Goal: Contribute content: Add original content to the website for others to see

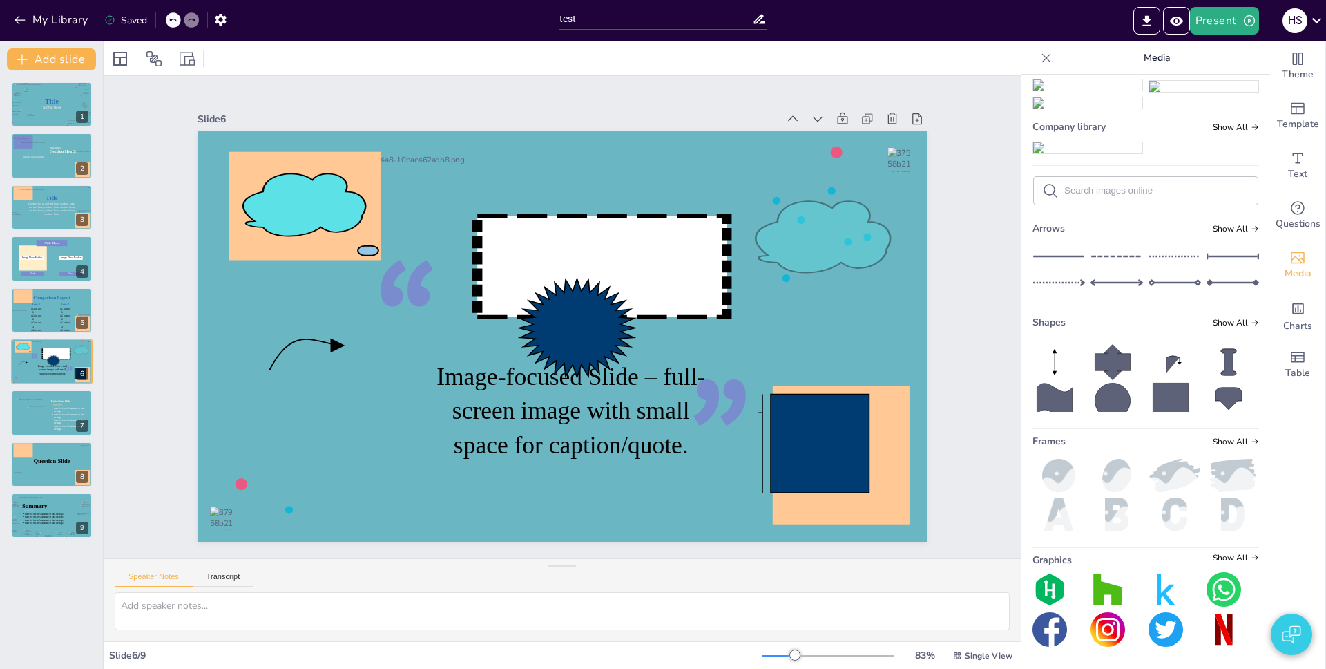
scroll to position [6371, 0]
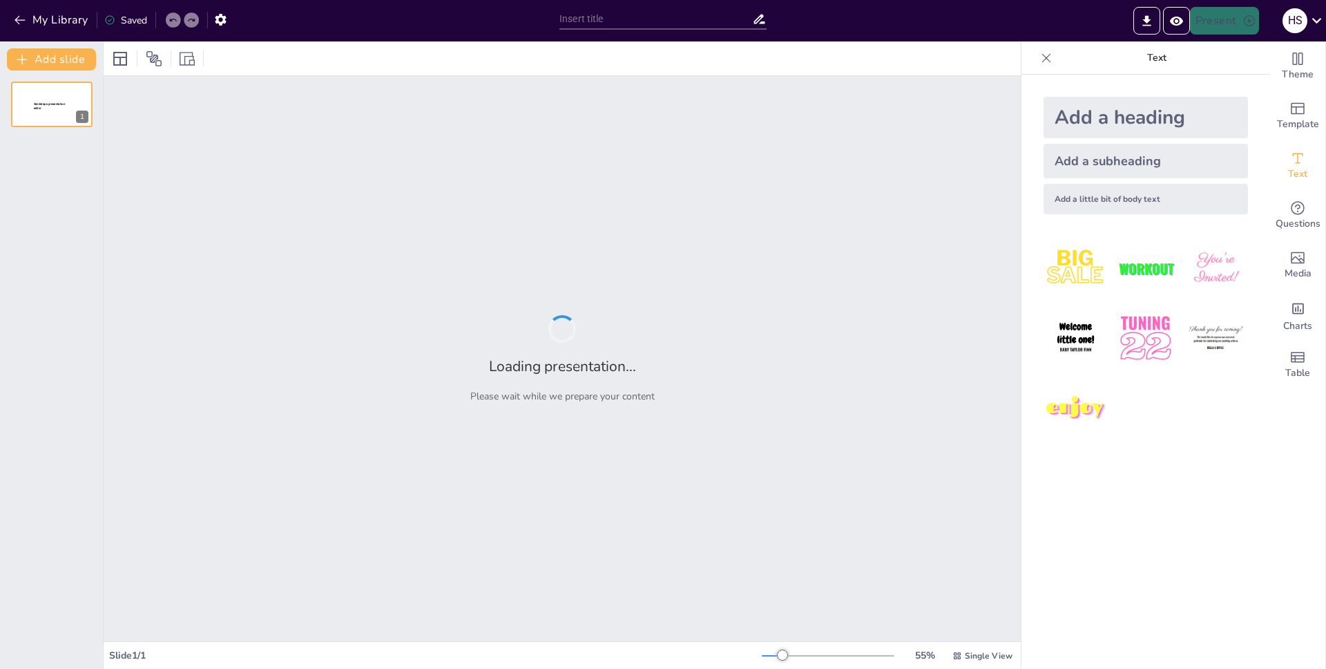
type input "test"
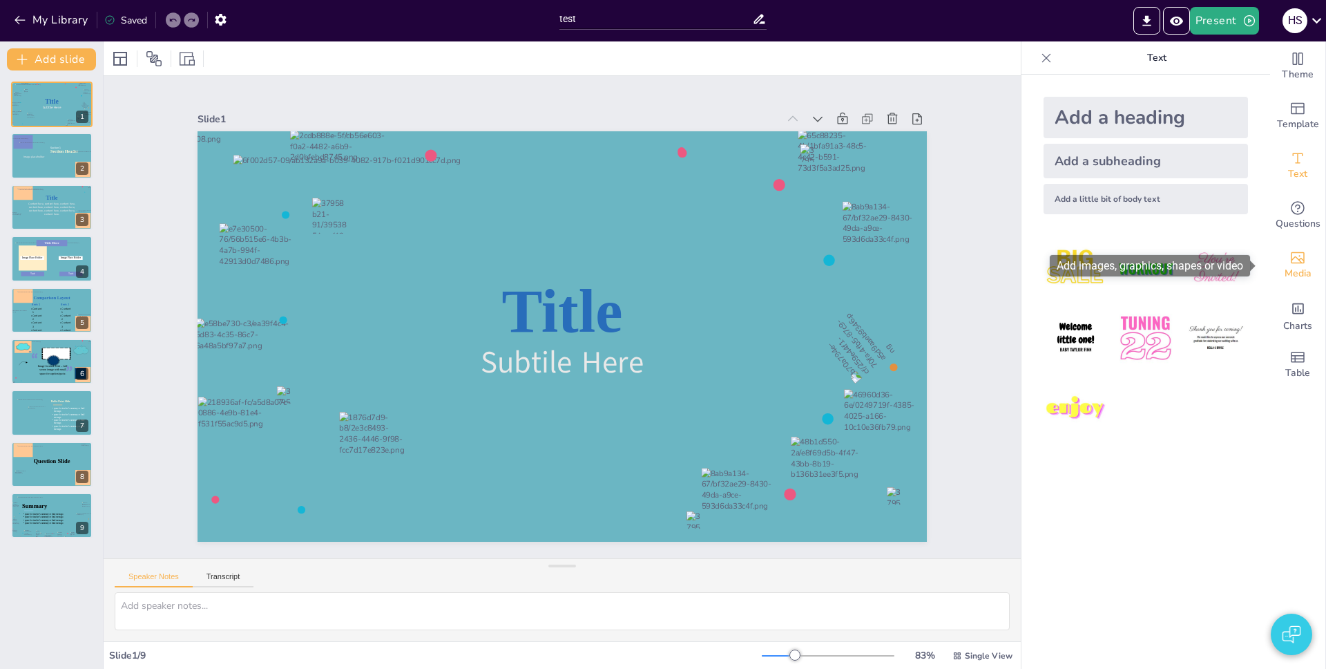
click at [1291, 256] on icon "Add images, graphics, shapes or video" at bounding box center [1298, 257] width 17 height 17
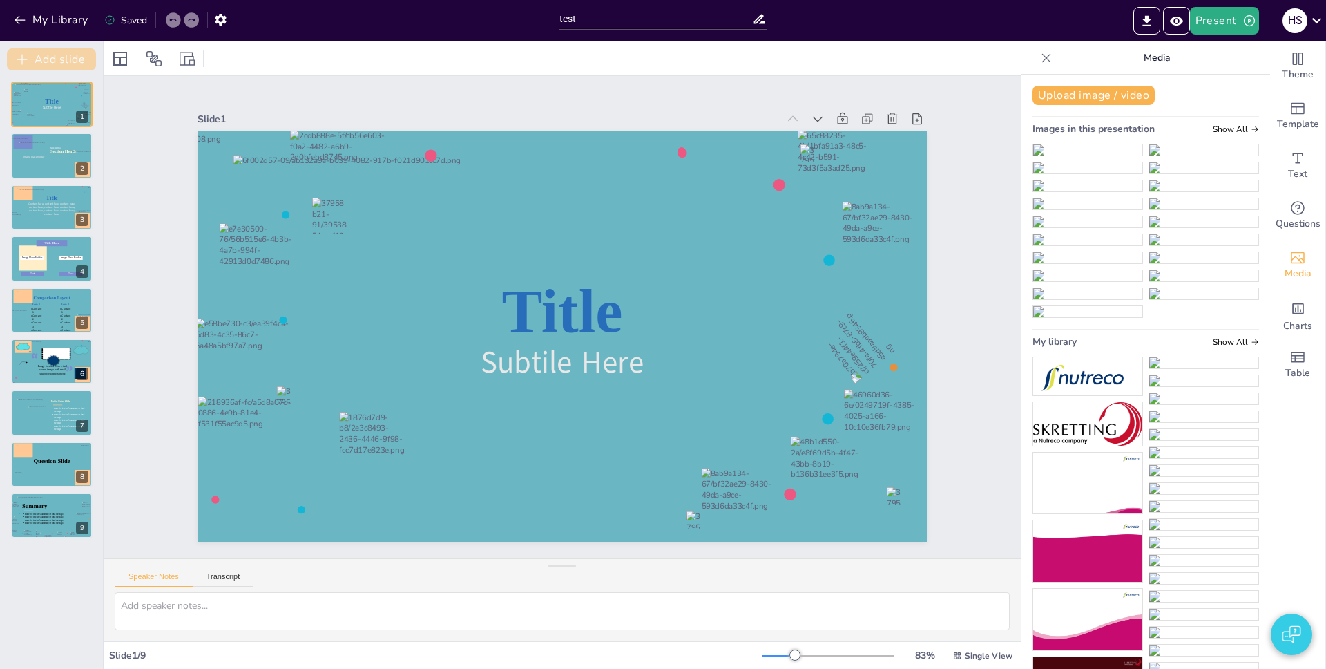
click at [53, 59] on button "Add slide" at bounding box center [51, 59] width 89 height 22
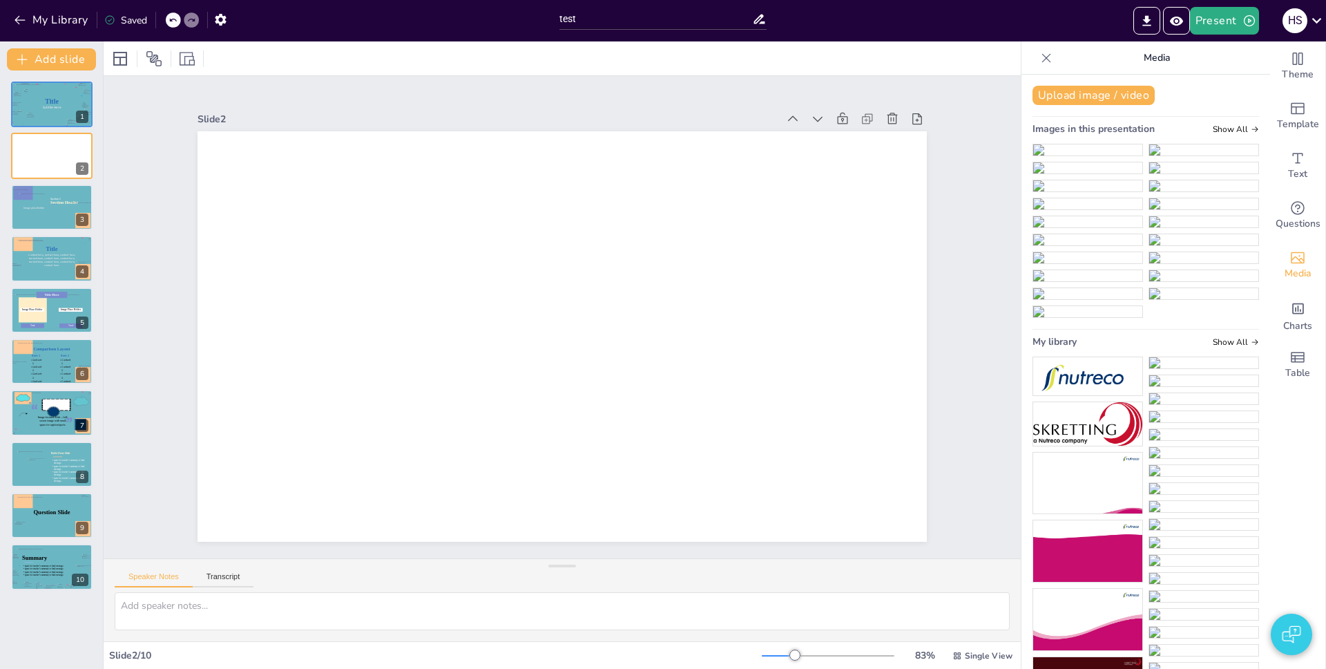
click at [1143, 306] on img at bounding box center [1088, 311] width 109 height 11
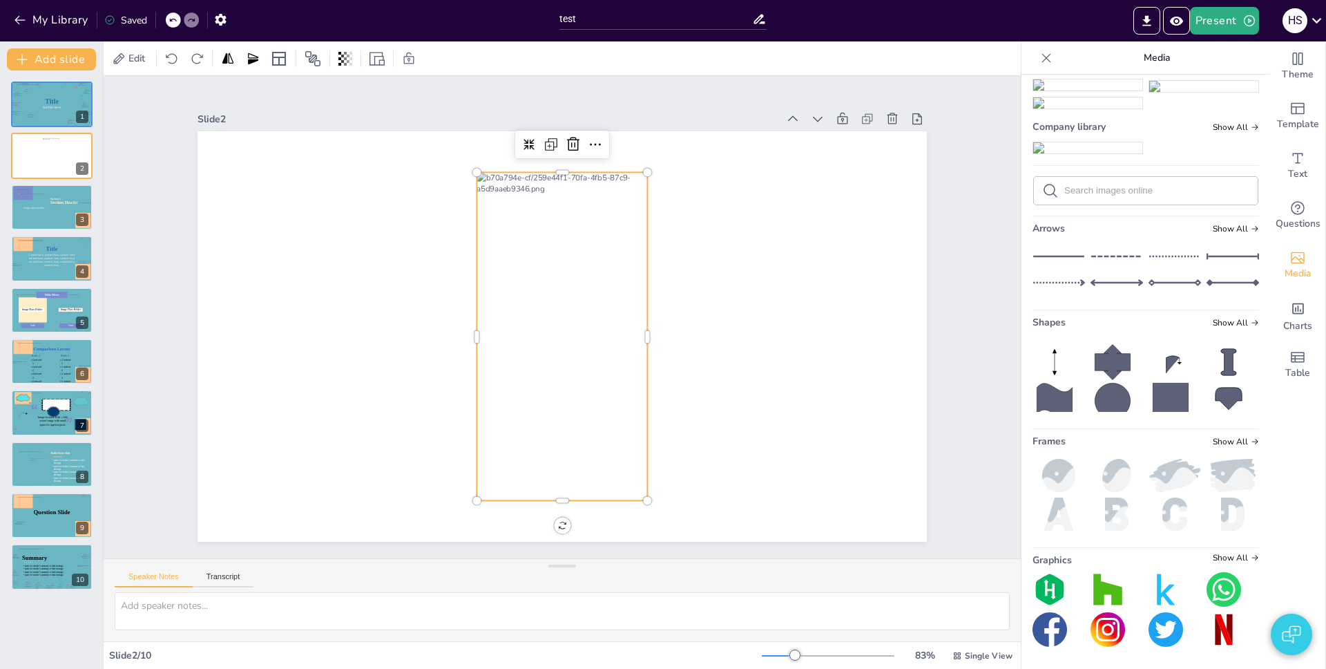
scroll to position [8819, 0]
click at [1104, 520] on img at bounding box center [1117, 513] width 53 height 33
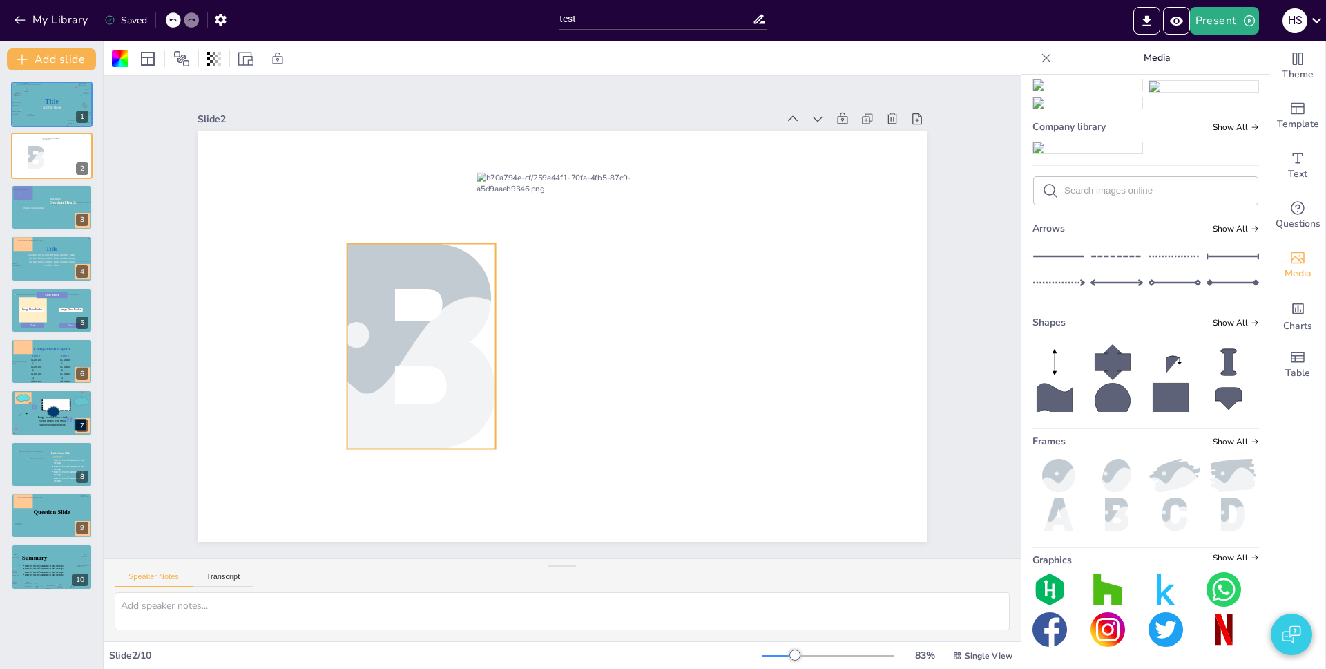
drag, startPoint x: 578, startPoint y: 322, endPoint x: 544, endPoint y: 289, distance: 46.4
click at [425, 332] on div at bounding box center [421, 346] width 308 height 205
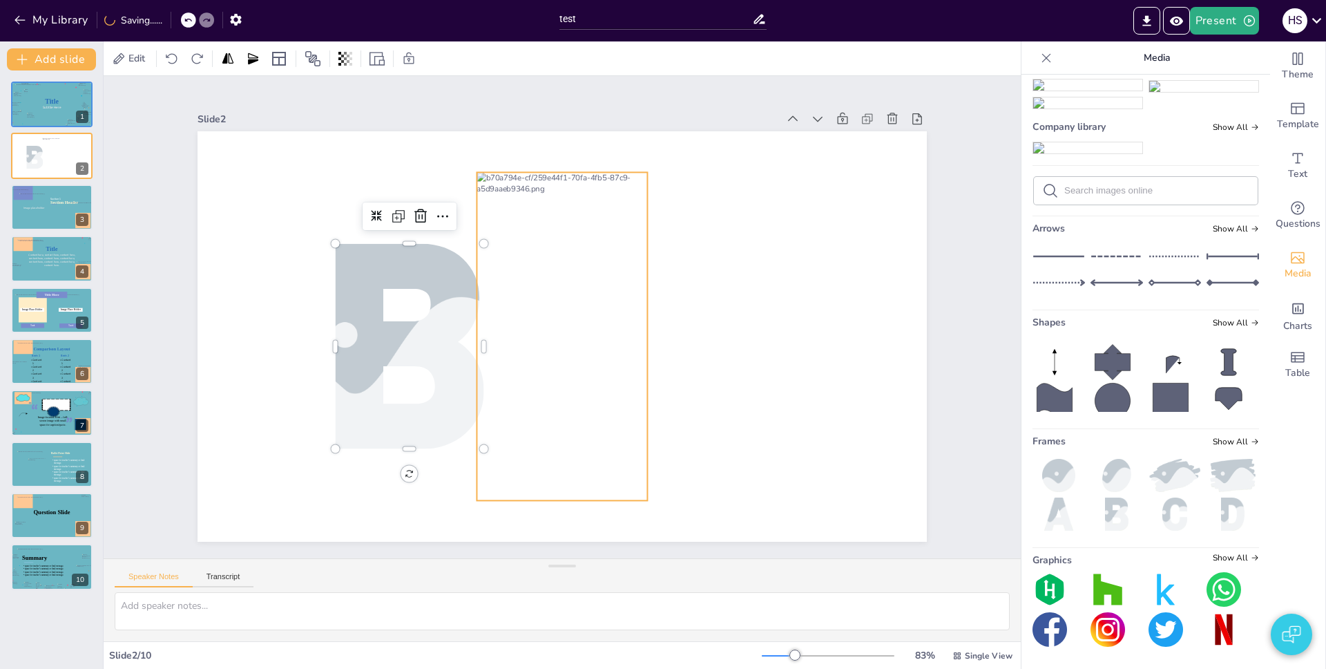
click at [622, 268] on div at bounding box center [562, 336] width 171 height 328
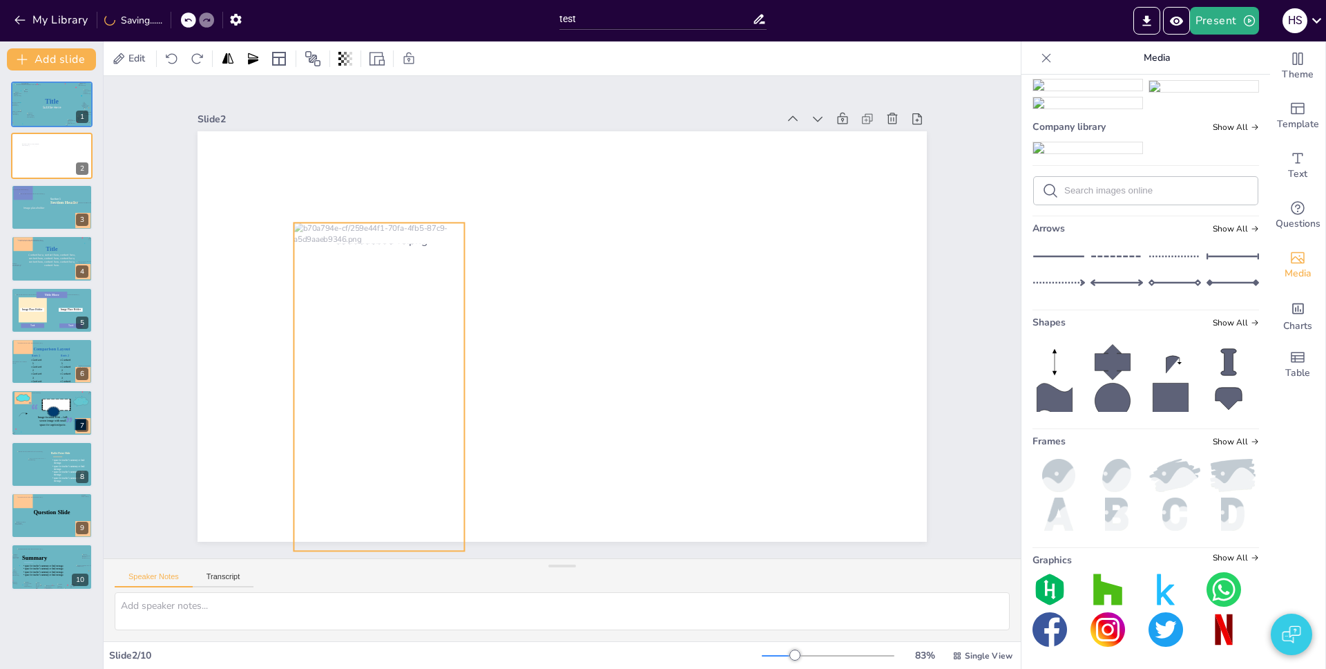
drag, startPoint x: 560, startPoint y: 280, endPoint x: 377, endPoint y: 330, distance: 189.9
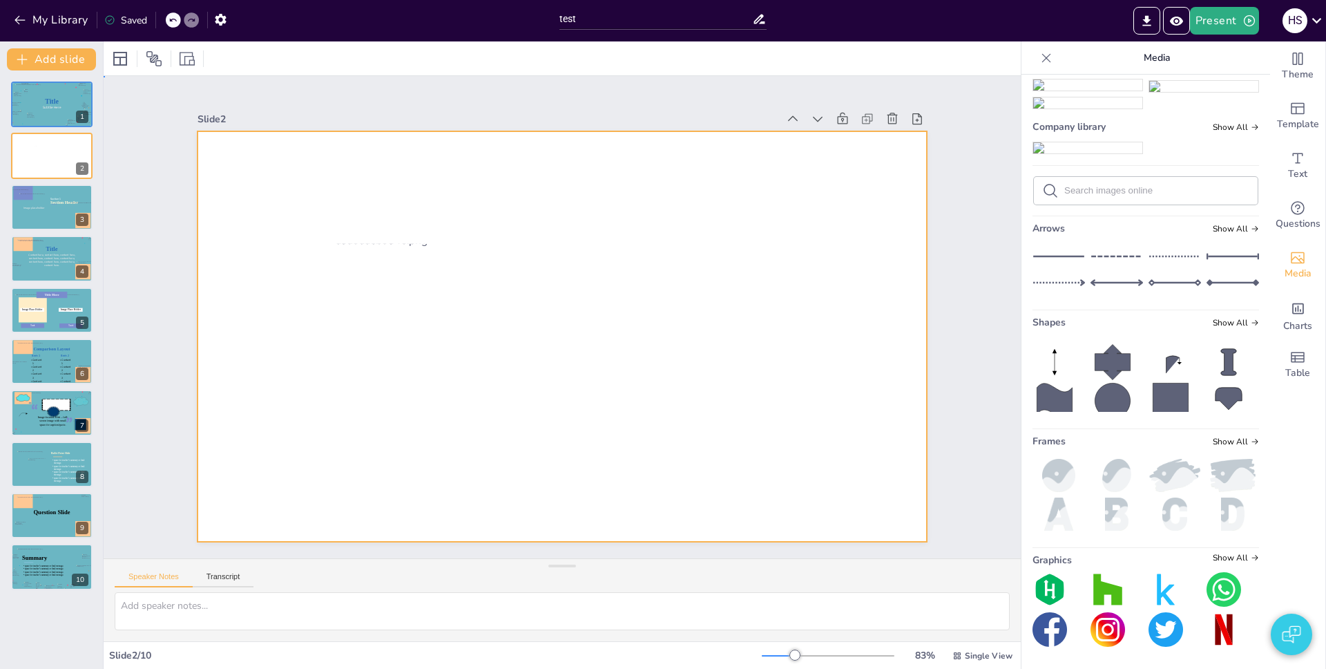
click at [558, 298] on div at bounding box center [563, 336] width 730 height 410
click at [373, 292] on div at bounding box center [410, 346] width 149 height 205
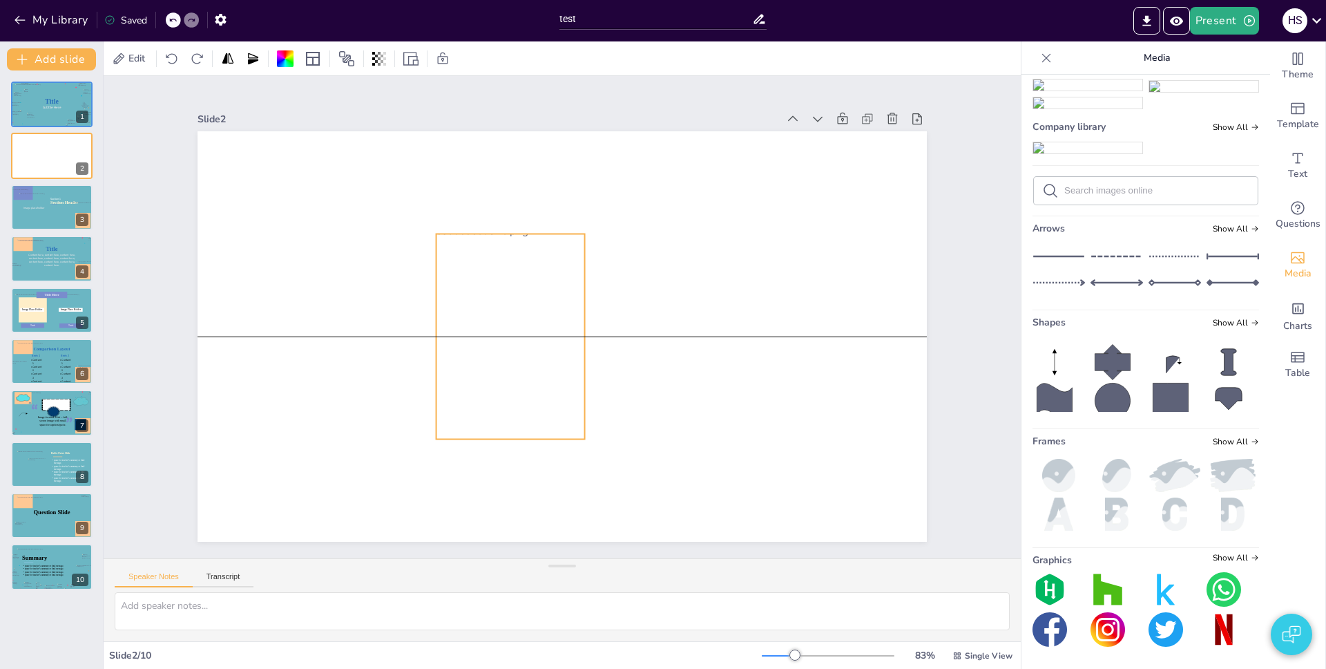
drag, startPoint x: 371, startPoint y: 293, endPoint x: 476, endPoint y: 280, distance: 105.8
click at [472, 280] on div at bounding box center [506, 319] width 229 height 317
click at [692, 339] on div at bounding box center [563, 336] width 730 height 410
click at [514, 306] on div at bounding box center [511, 335] width 149 height 285
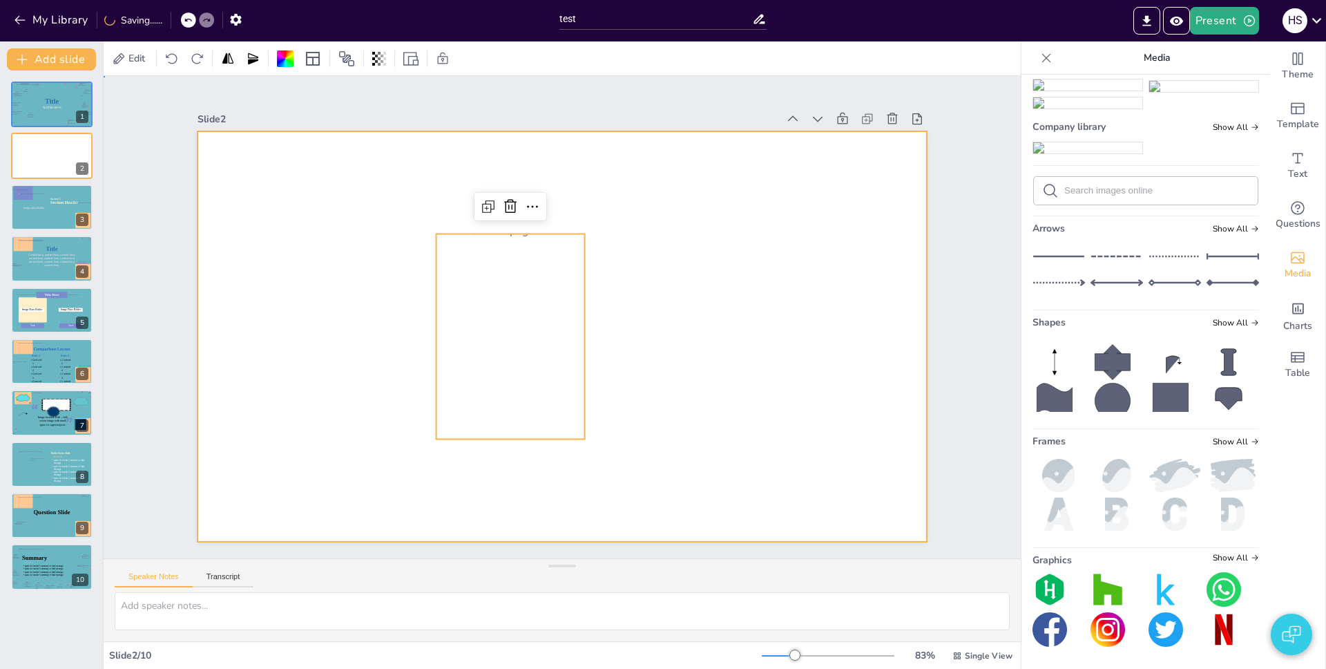
click at [337, 286] on div at bounding box center [546, 306] width 761 height 832
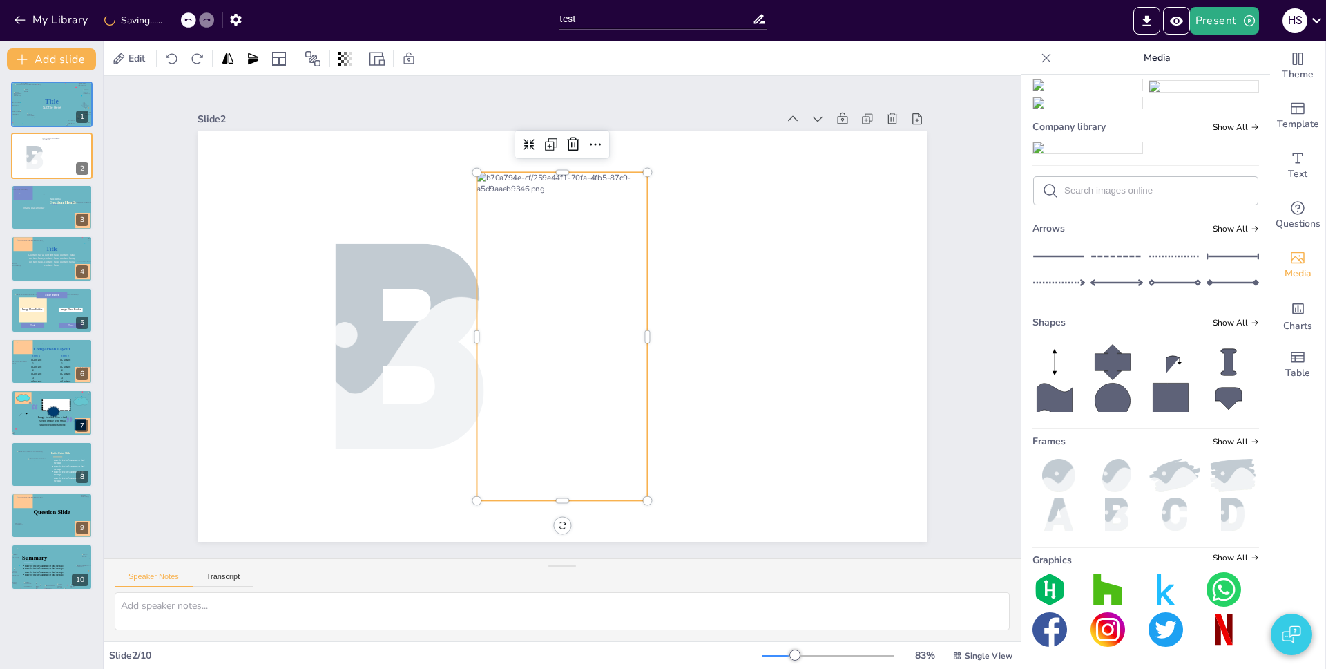
drag, startPoint x: 593, startPoint y: 269, endPoint x: 667, endPoint y: 271, distance: 73.2
click at [647, 270] on div at bounding box center [562, 336] width 171 height 328
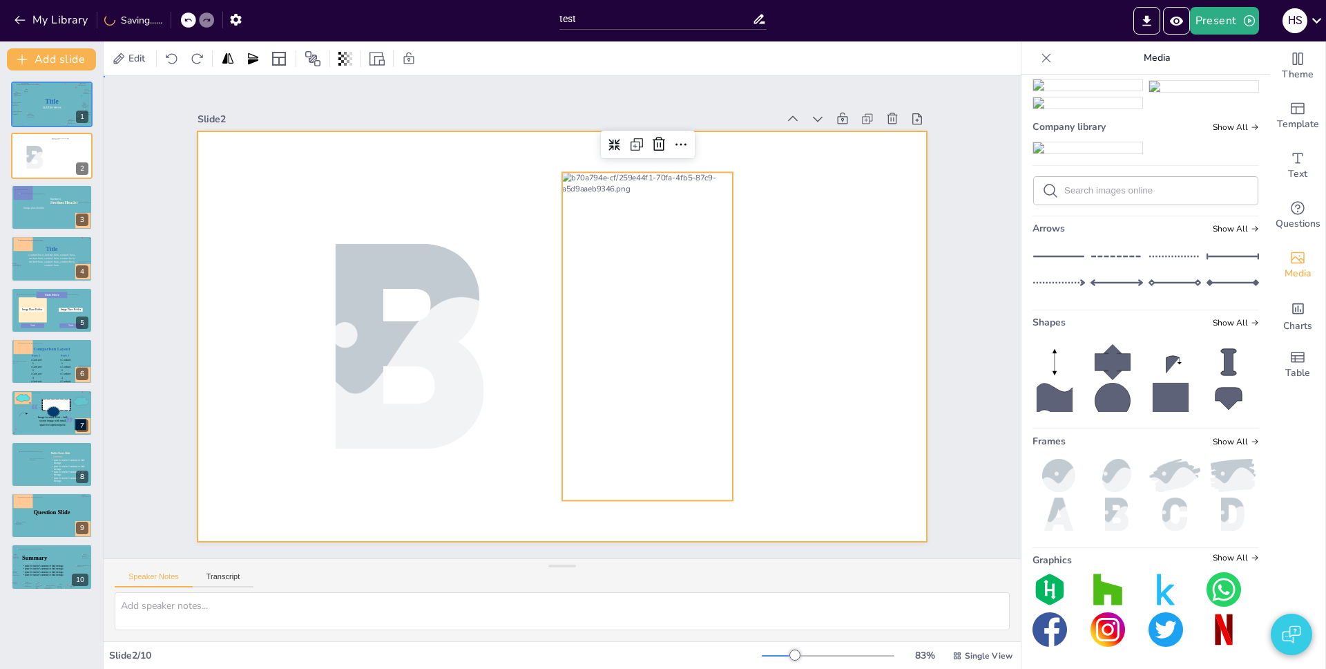
click at [810, 280] on div at bounding box center [563, 336] width 730 height 410
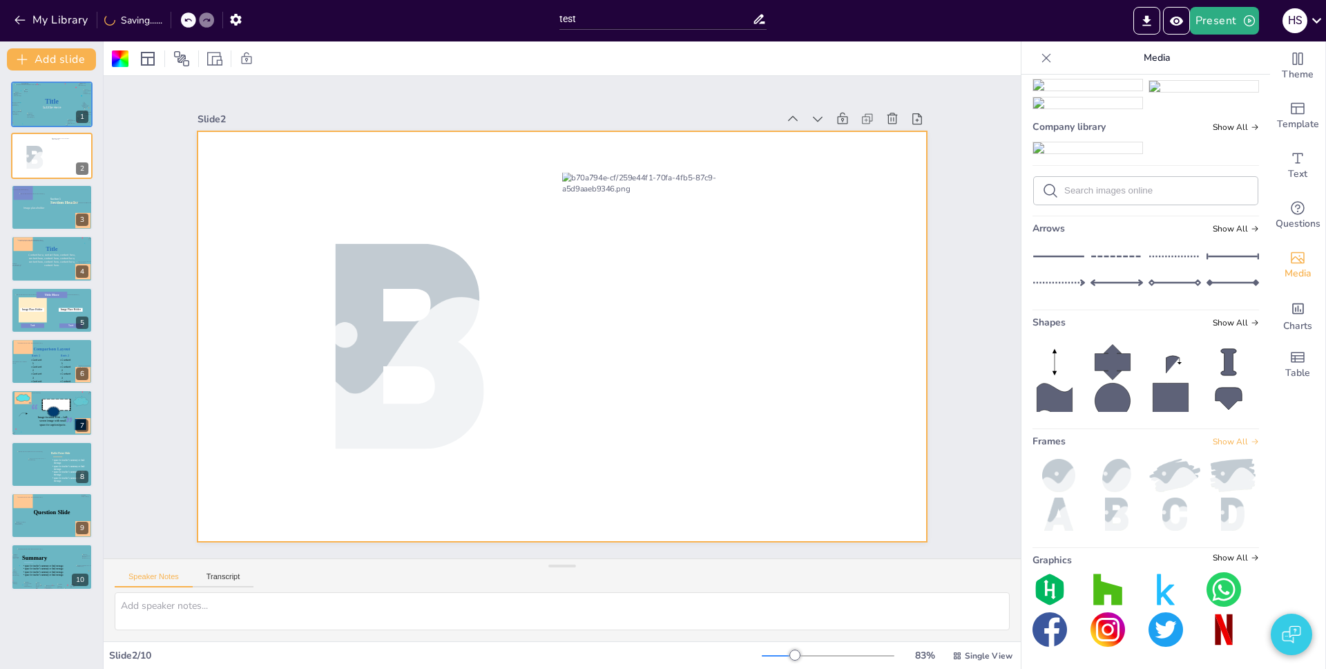
click at [1219, 442] on span "Show All" at bounding box center [1236, 442] width 46 height 10
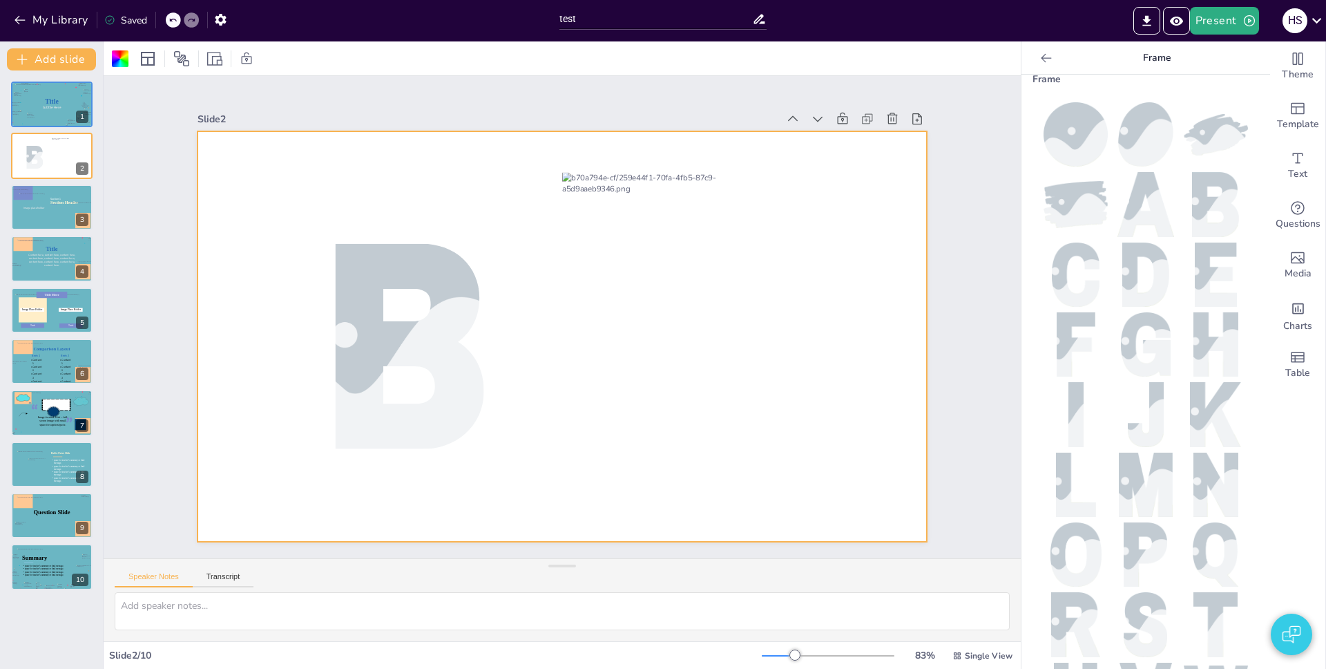
scroll to position [0, 0]
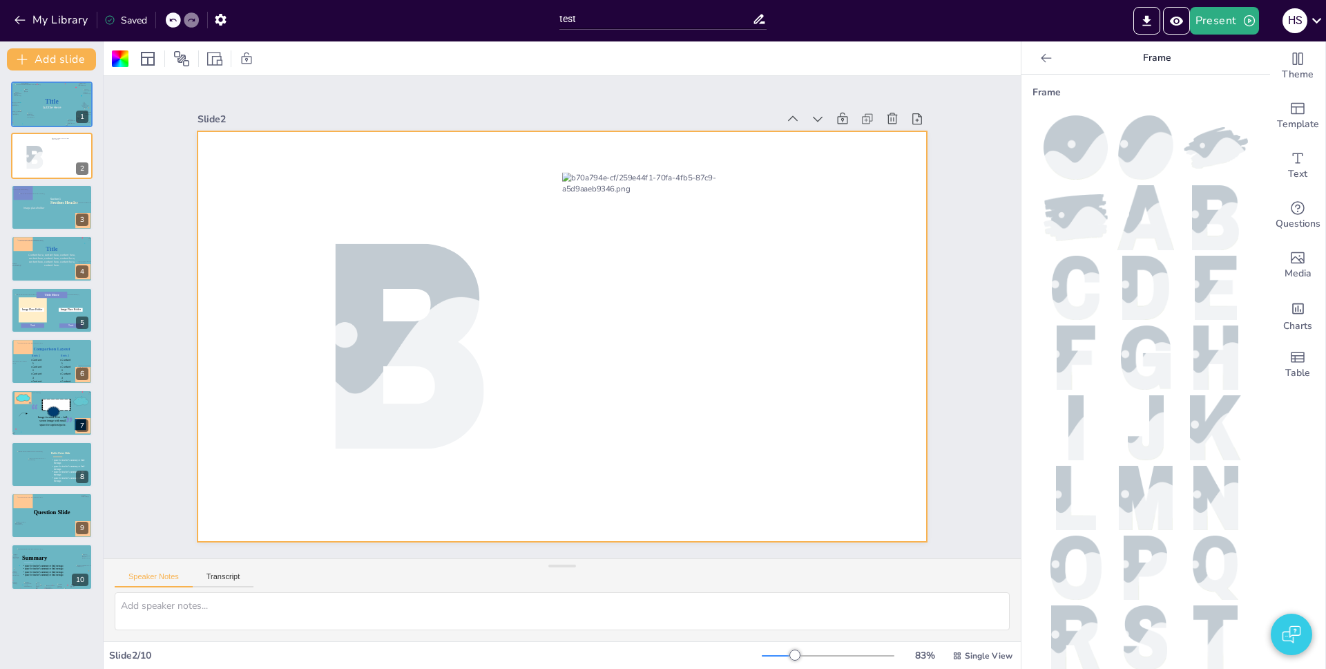
click at [1074, 155] on img at bounding box center [1076, 147] width 64 height 64
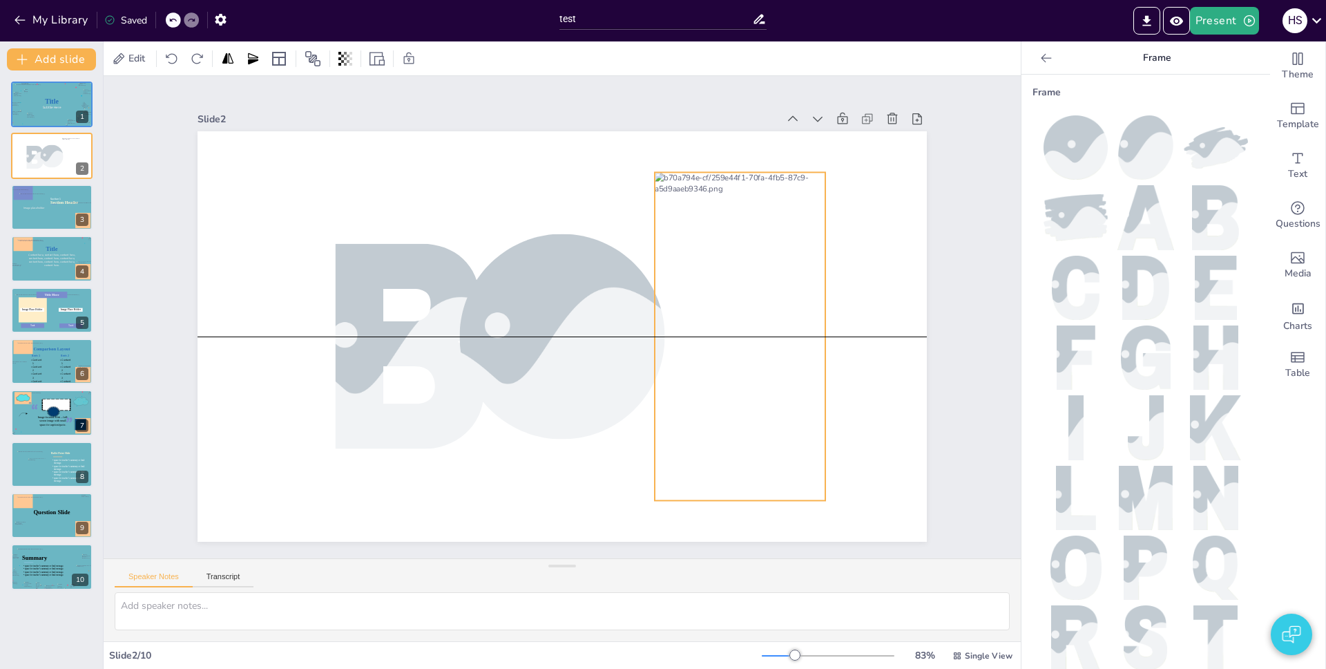
drag, startPoint x: 713, startPoint y: 235, endPoint x: 789, endPoint y: 231, distance: 76.1
click at [789, 231] on div at bounding box center [726, 390] width 264 height 365
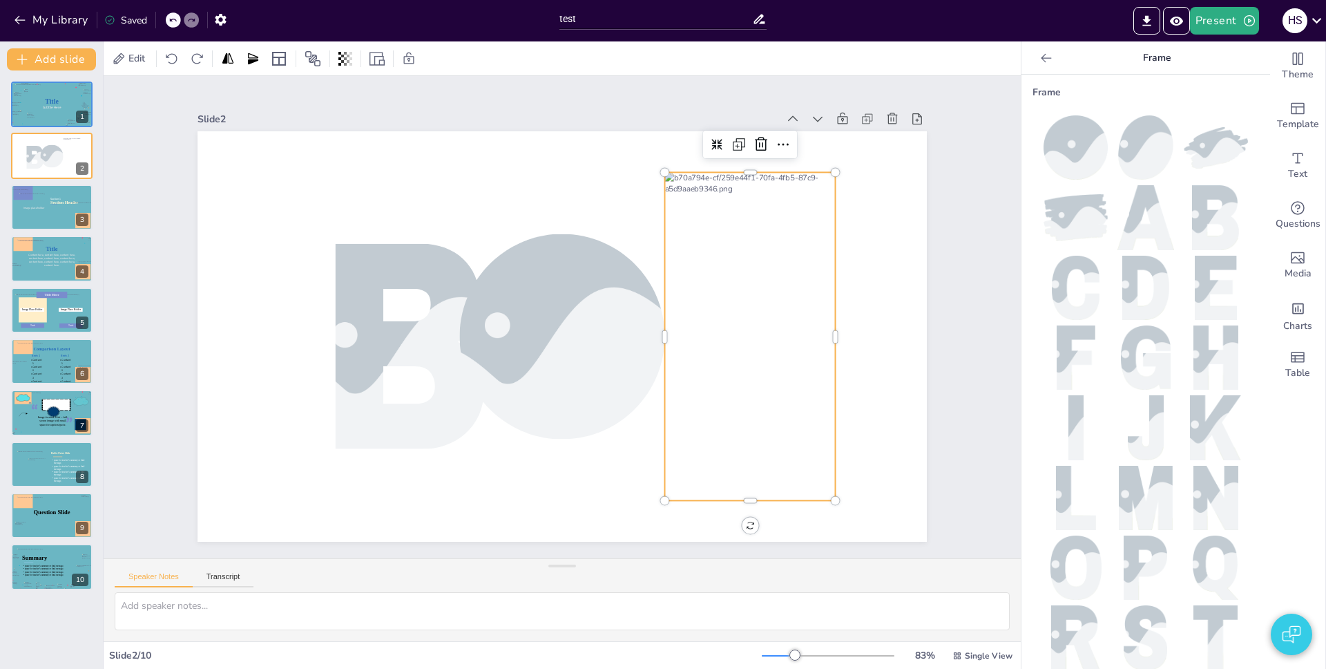
click at [786, 278] on div at bounding box center [543, 319] width 484 height 768
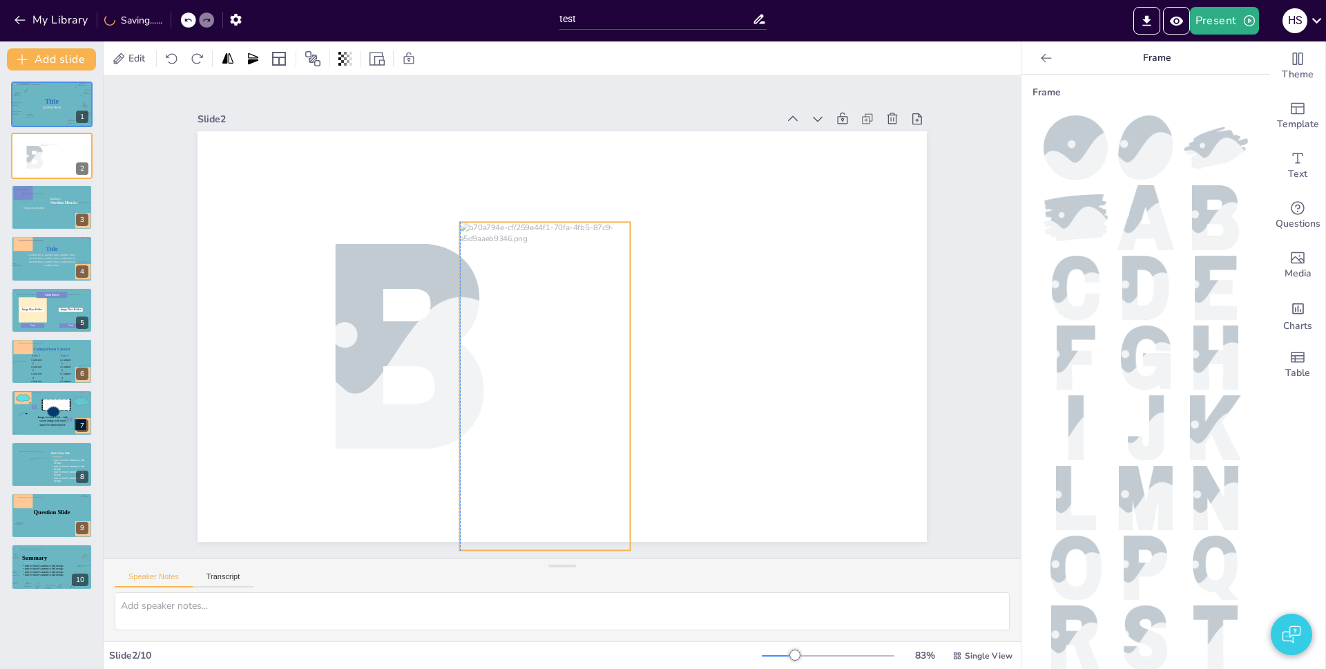
drag, startPoint x: 799, startPoint y: 269, endPoint x: 594, endPoint y: 319, distance: 210.5
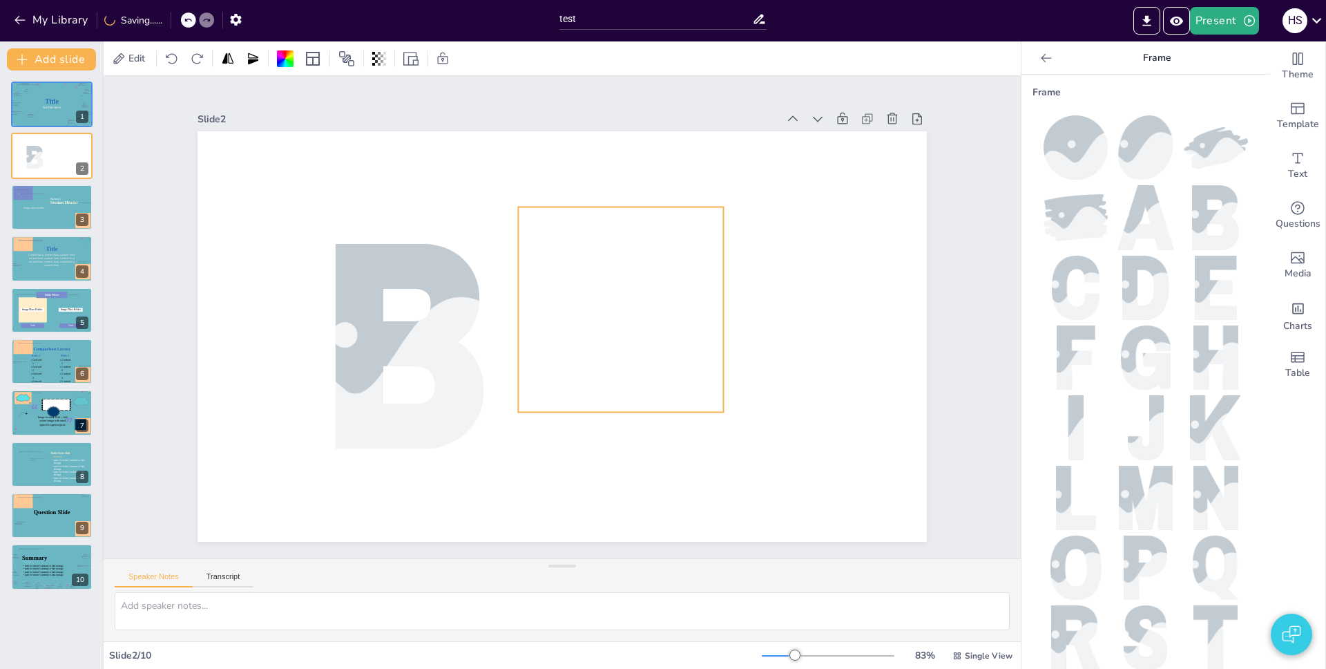
drag, startPoint x: 589, startPoint y: 329, endPoint x: 648, endPoint y: 302, distance: 64.6
click at [648, 302] on div at bounding box center [620, 309] width 205 height 394
click at [808, 278] on div at bounding box center [563, 336] width 730 height 410
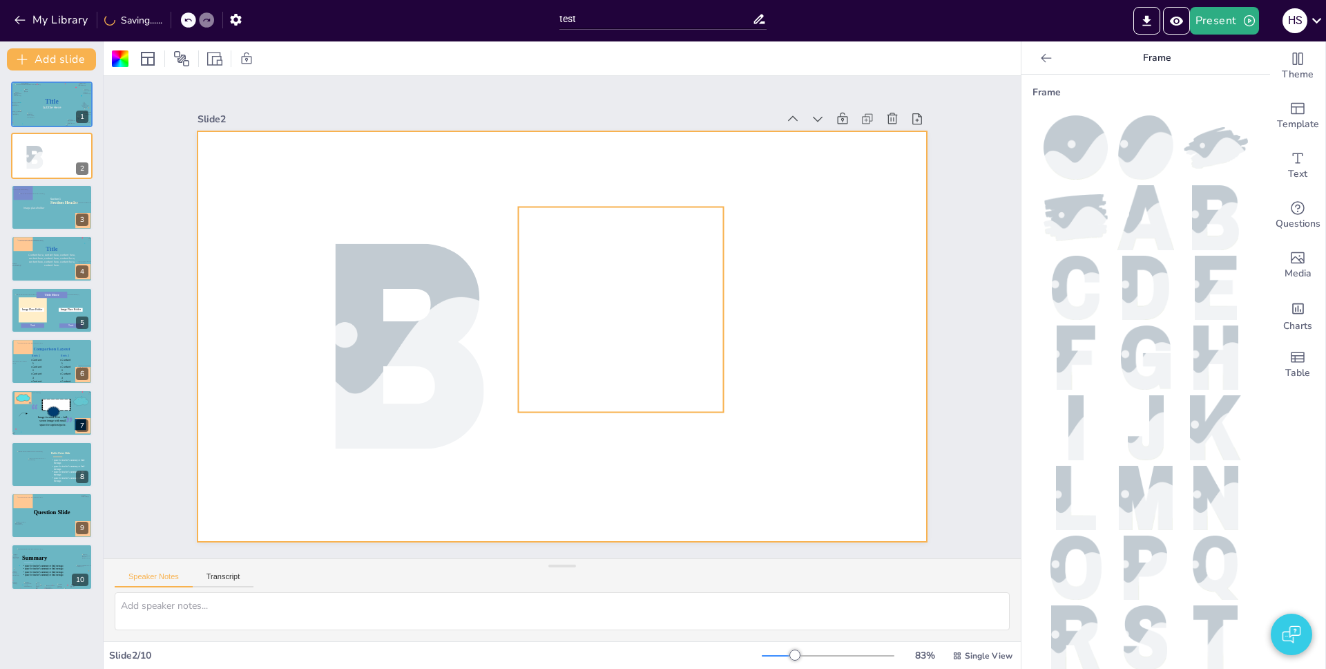
click at [864, 263] on div at bounding box center [563, 336] width 730 height 410
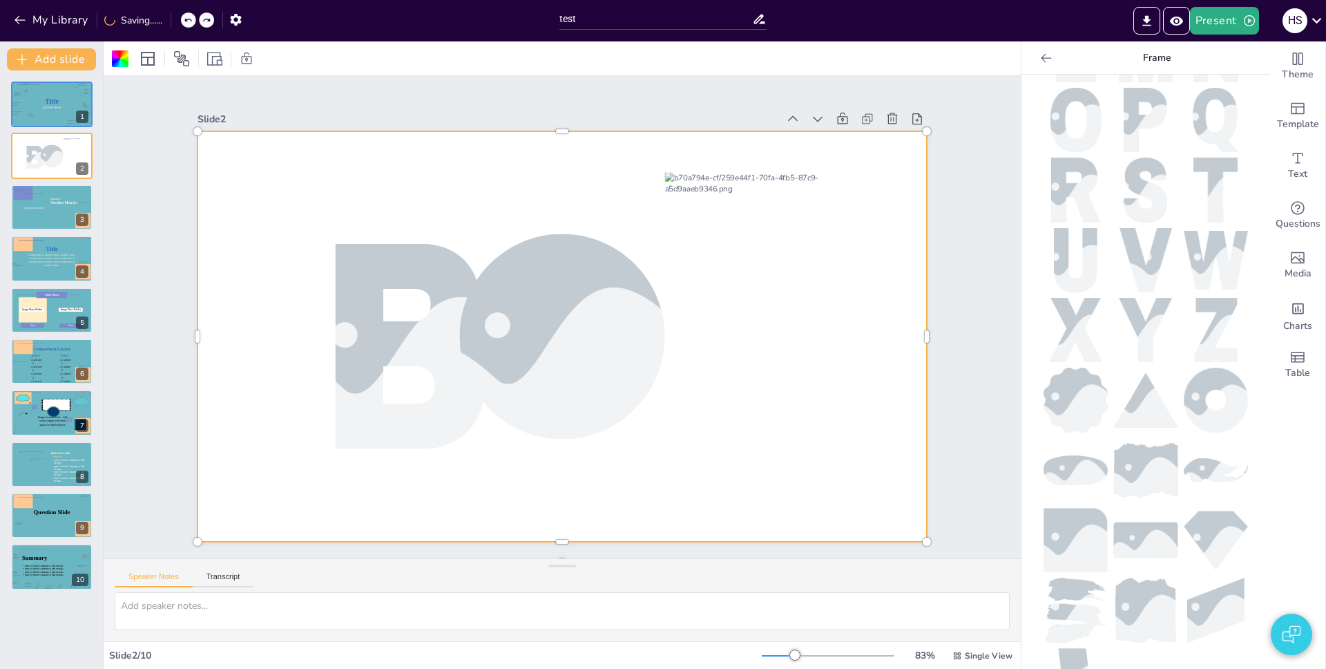
scroll to position [475, 0]
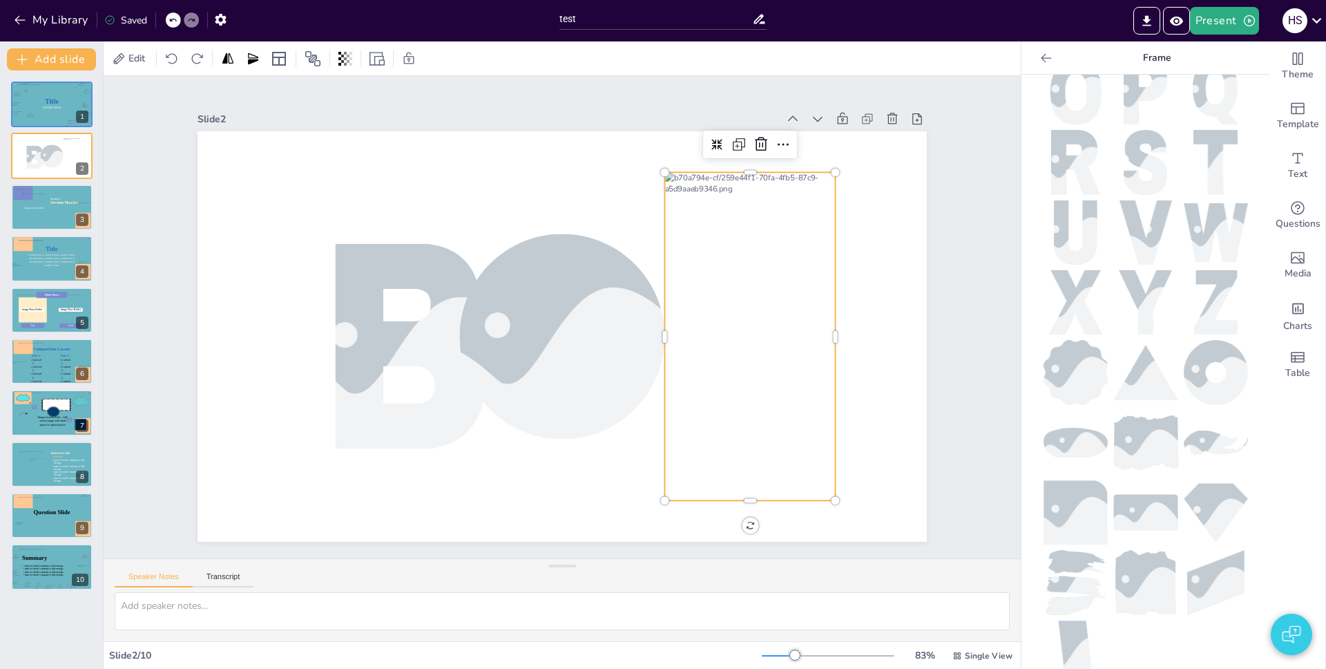
click at [756, 278] on div at bounding box center [750, 336] width 171 height 328
click at [753, 143] on icon at bounding box center [761, 144] width 17 height 17
